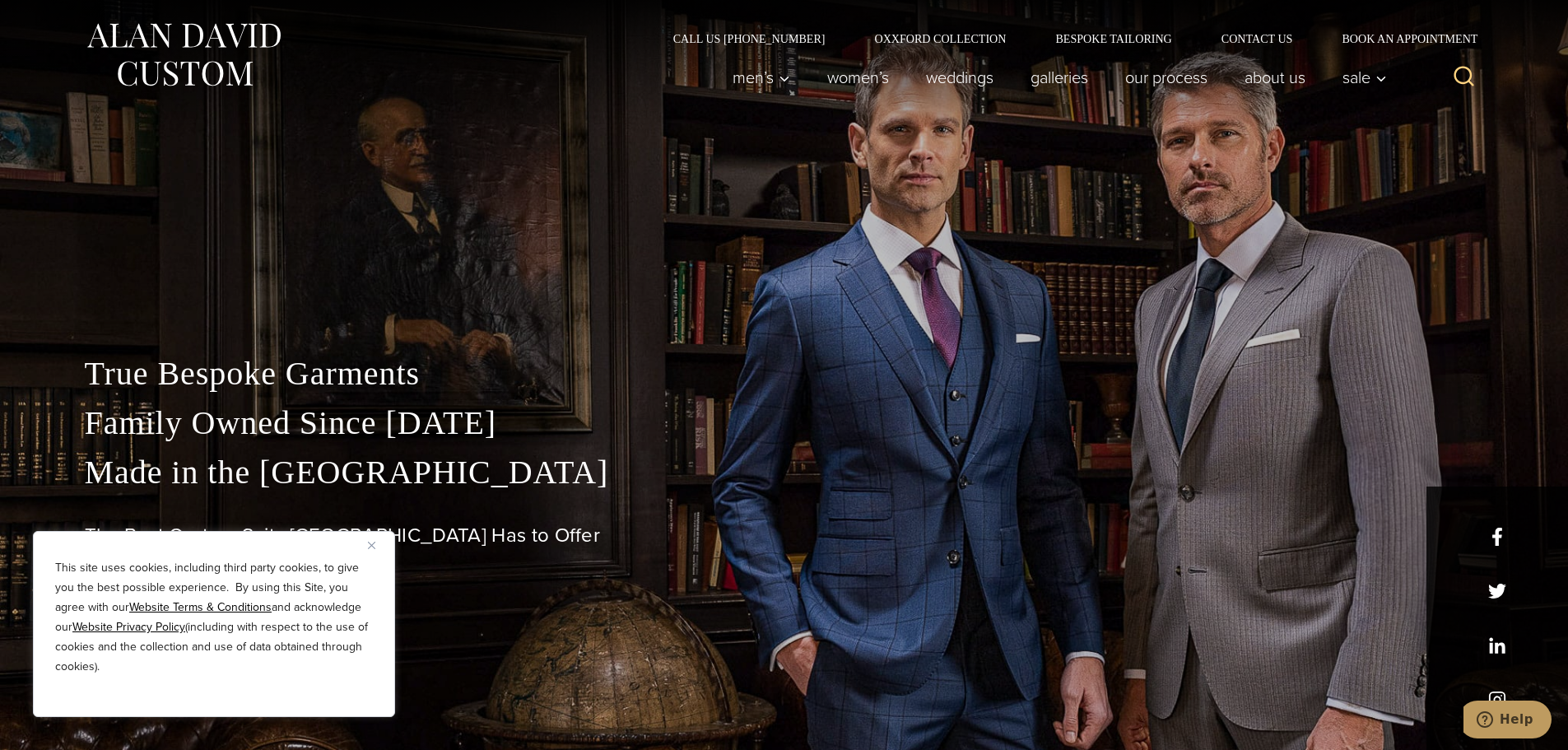
click at [379, 547] on button "Close" at bounding box center [378, 545] width 20 height 20
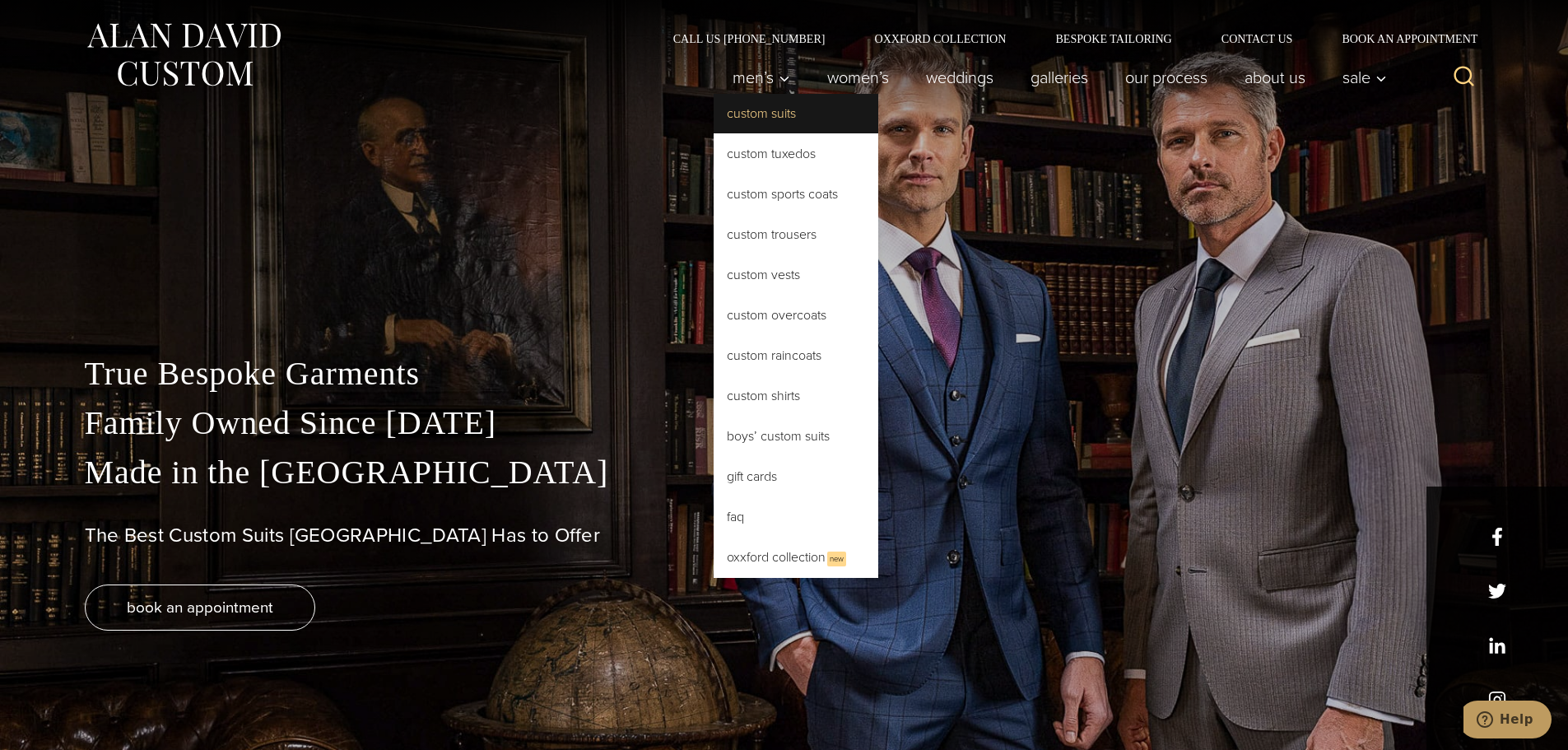
click at [763, 113] on link "Custom Suits" at bounding box center [796, 114] width 165 height 39
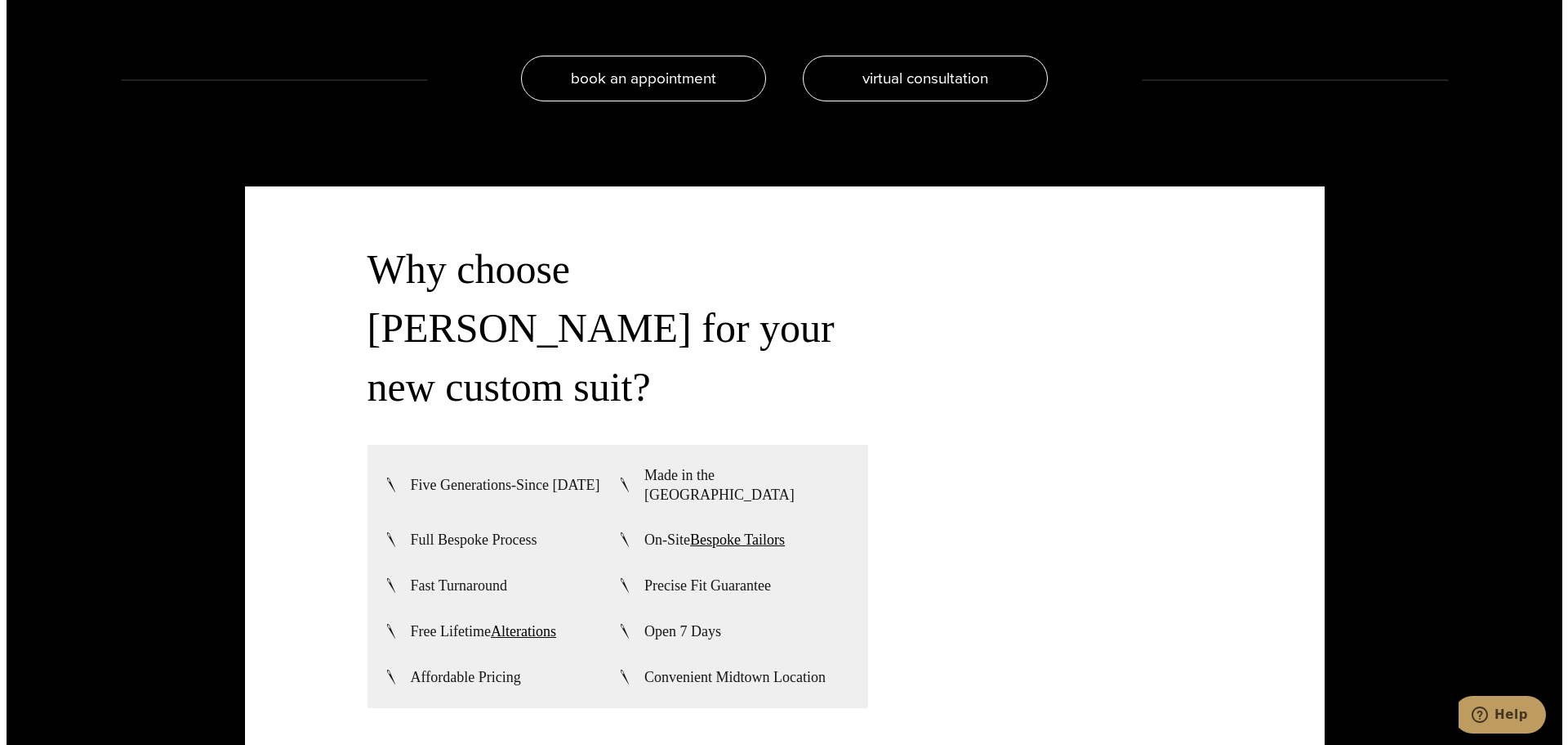
scroll to position [4169, 0]
